Goal: Navigation & Orientation: Find specific page/section

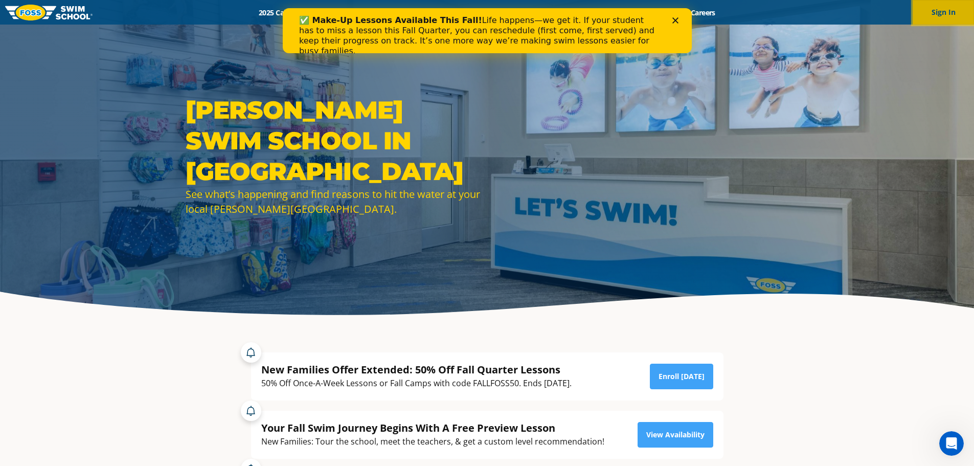
click at [945, 9] on button "Sign In" at bounding box center [943, 12] width 61 height 25
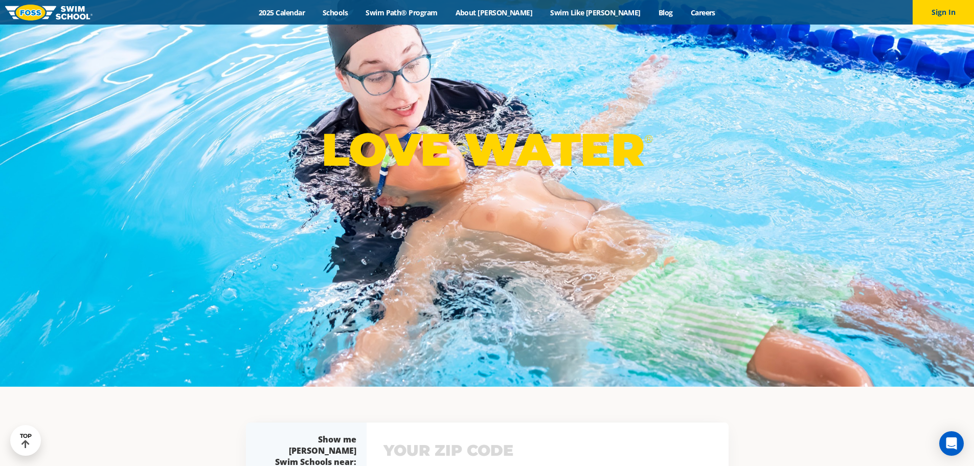
scroll to position [51, 0]
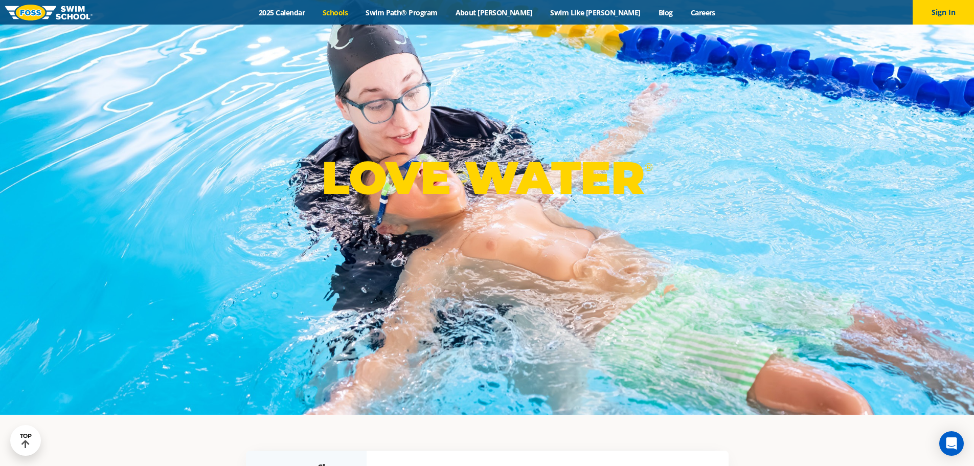
click at [357, 14] on link "Schools" at bounding box center [335, 13] width 43 height 10
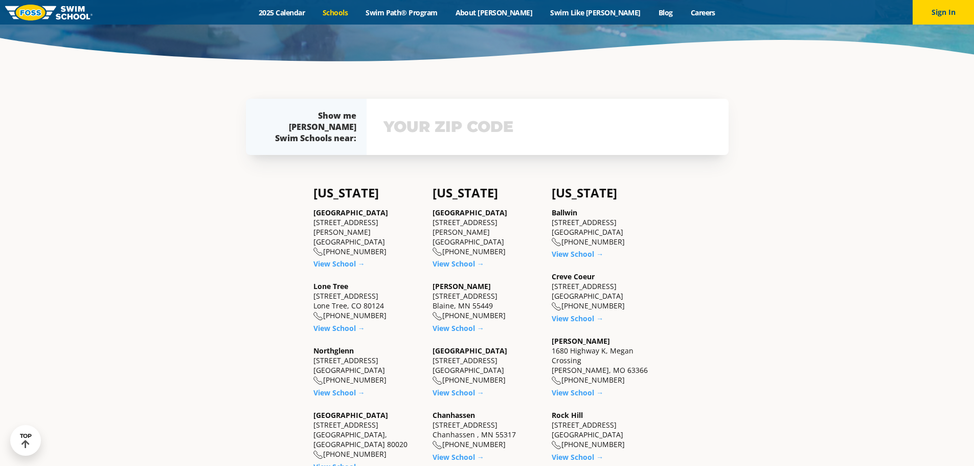
scroll to position [256, 0]
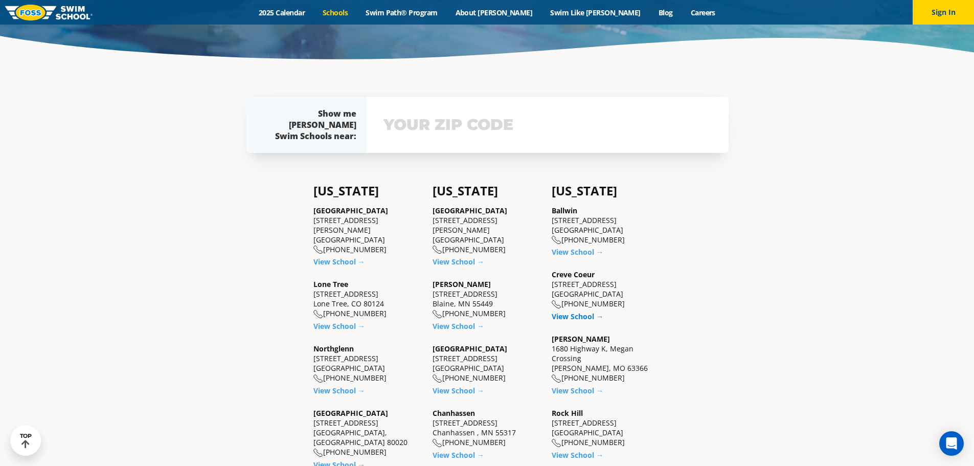
click at [580, 315] on link "View School →" at bounding box center [578, 316] width 52 height 10
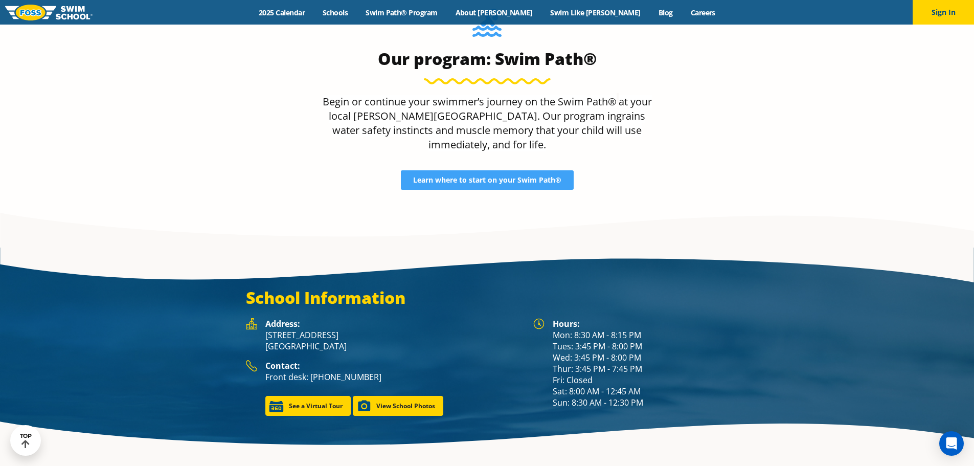
scroll to position [1278, 0]
